Goal: Information Seeking & Learning: Find specific fact

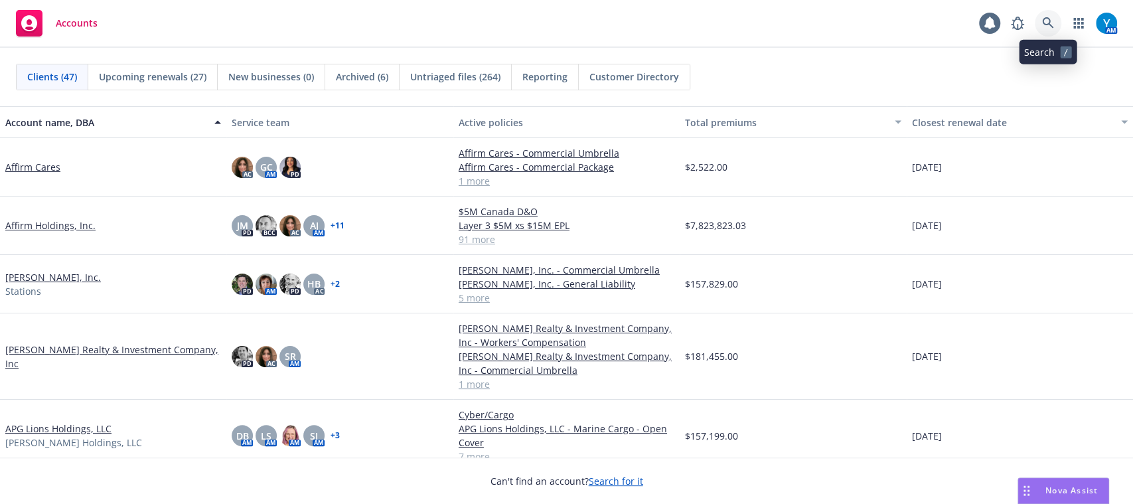
click at [1047, 24] on icon at bounding box center [1047, 22] width 11 height 11
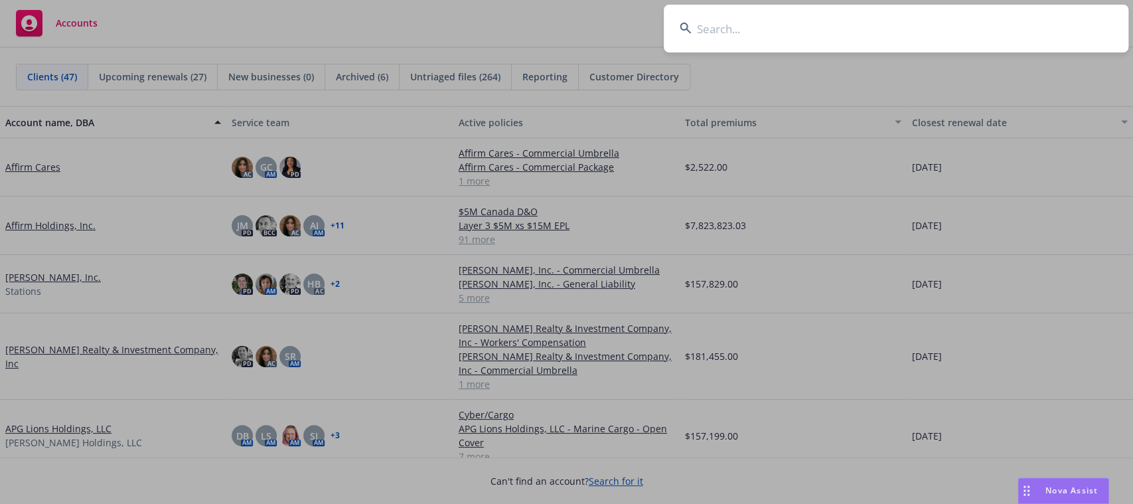
type input "k"
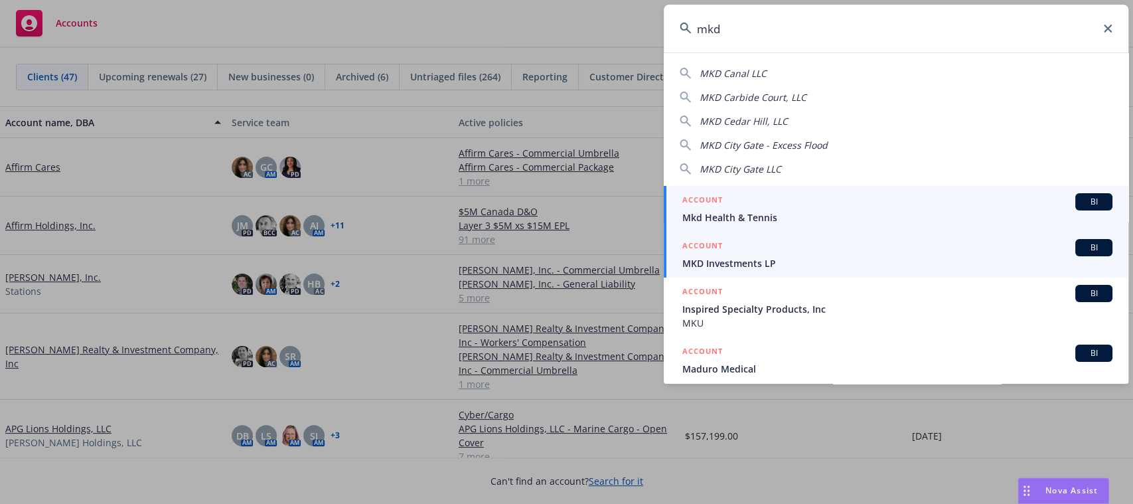
type input "mkd"
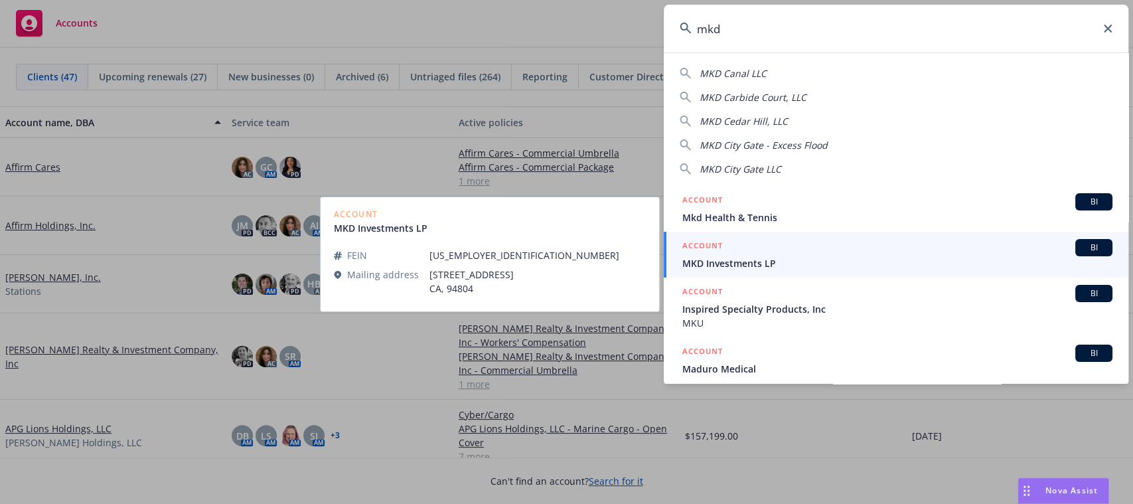
click at [770, 259] on span "MKD Investments LP" at bounding box center [897, 263] width 430 height 14
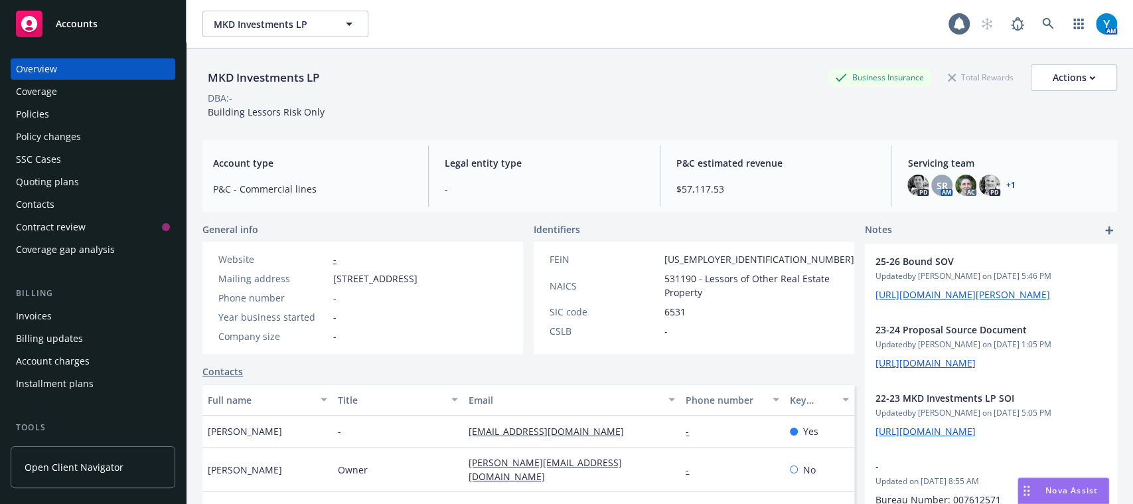
click at [88, 109] on div "Policies" at bounding box center [93, 114] width 154 height 21
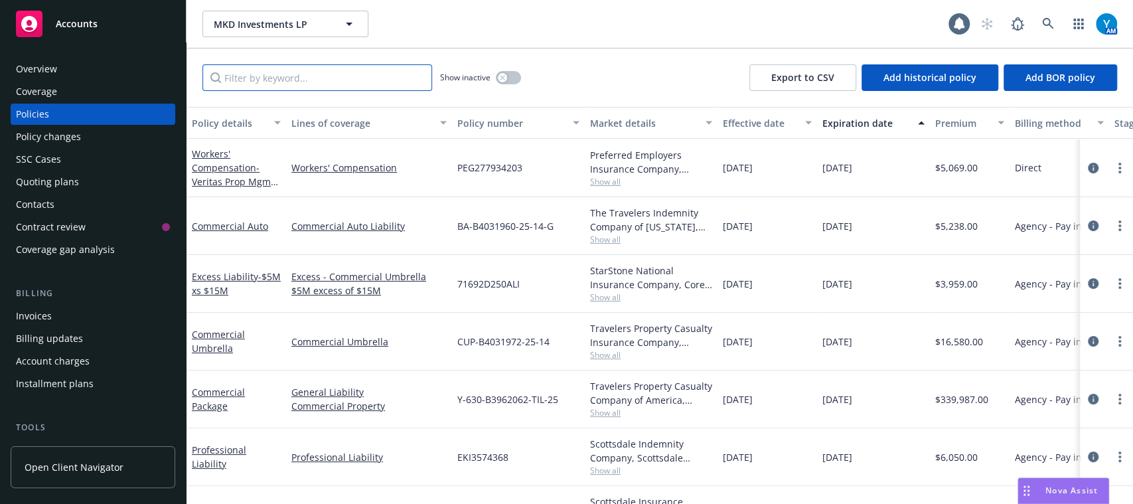
click at [266, 72] on input "Filter by keyword..." at bounding box center [317, 77] width 230 height 27
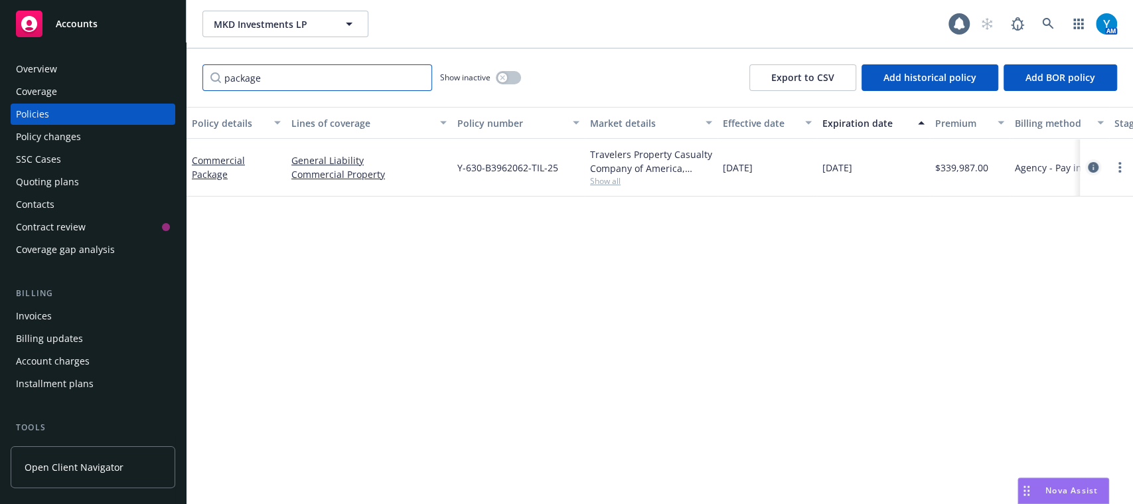
type input "package"
click at [1093, 169] on icon "circleInformation" at bounding box center [1093, 167] width 11 height 11
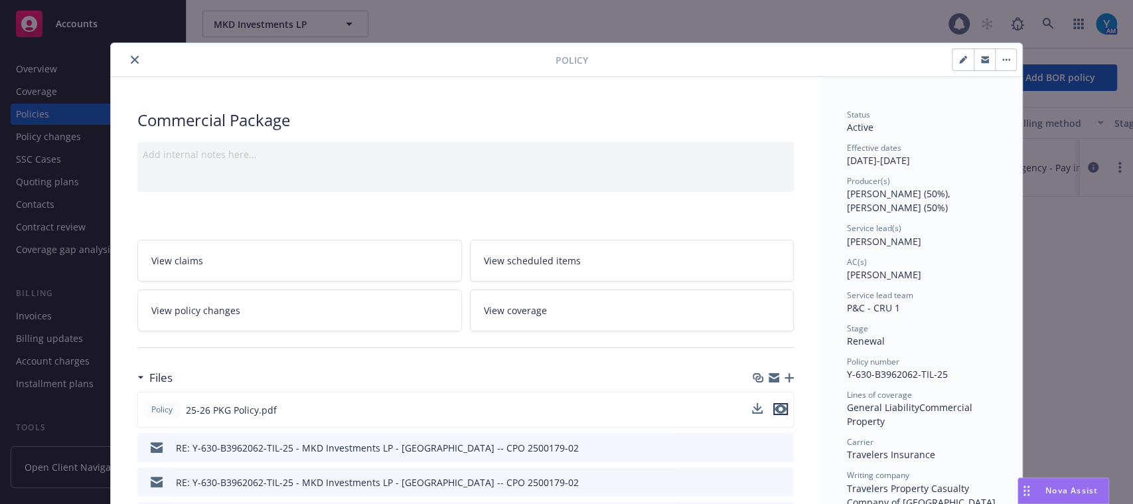
click at [774, 404] on icon "preview file" at bounding box center [780, 408] width 12 height 9
